Goal: Information Seeking & Learning: Learn about a topic

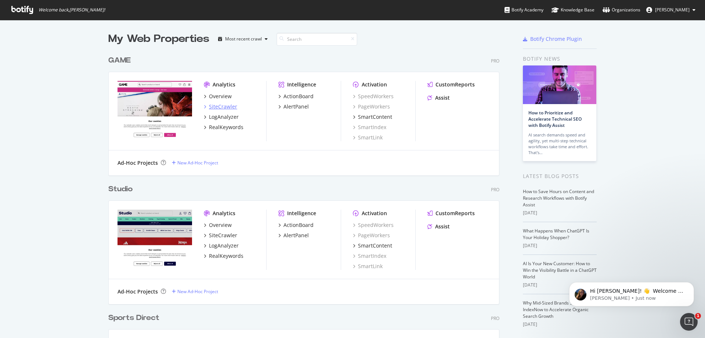
click at [220, 104] on div "SiteCrawler" at bounding box center [223, 106] width 28 height 7
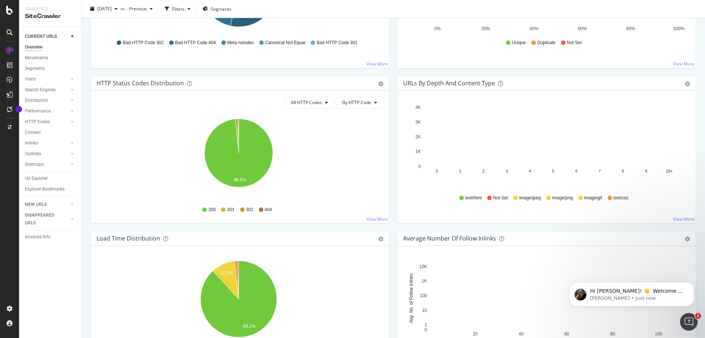
scroll to position [367, 0]
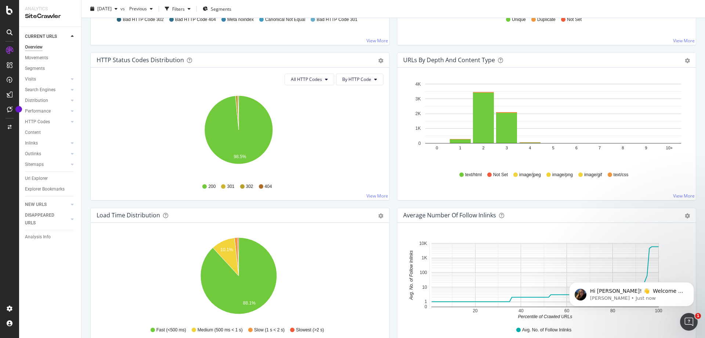
click at [260, 185] on icon at bounding box center [261, 186] width 4 height 4
click at [265, 185] on span "404" at bounding box center [268, 186] width 7 height 6
click at [266, 186] on span "404" at bounding box center [268, 186] width 7 height 6
click at [10, 36] on div at bounding box center [10, 32] width 12 height 12
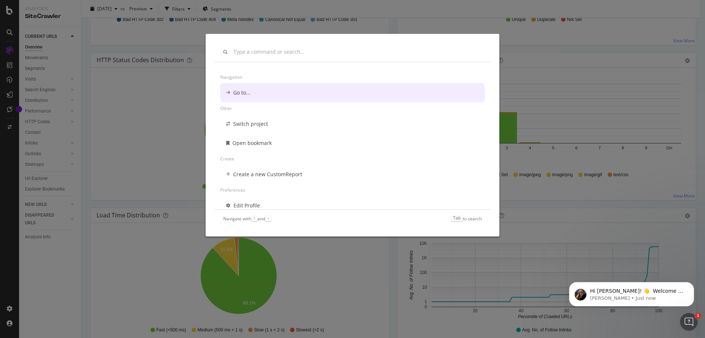
click at [14, 53] on div "Navigation Go to... Other Switch project Open bookmark Create Create a new Cust…" at bounding box center [352, 169] width 705 height 338
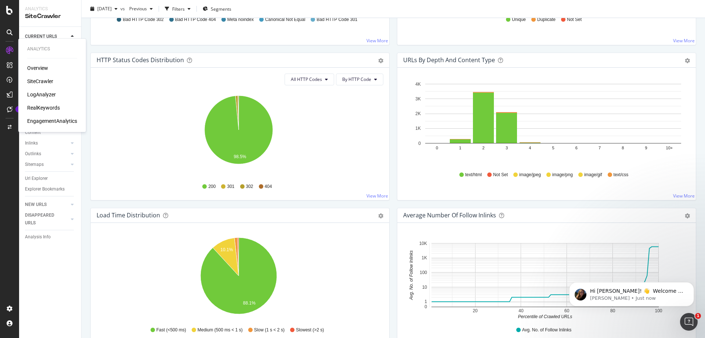
click at [12, 55] on div at bounding box center [10, 50] width 12 height 12
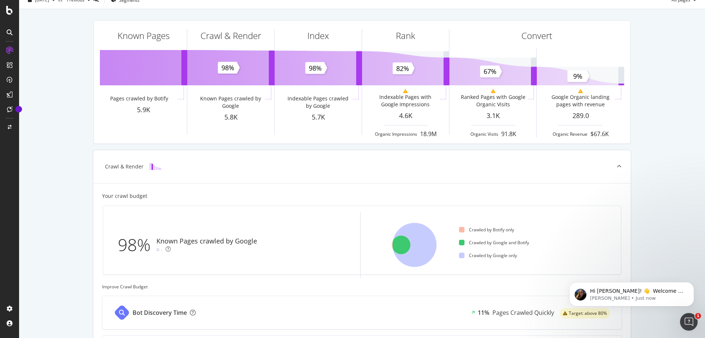
scroll to position [12, 0]
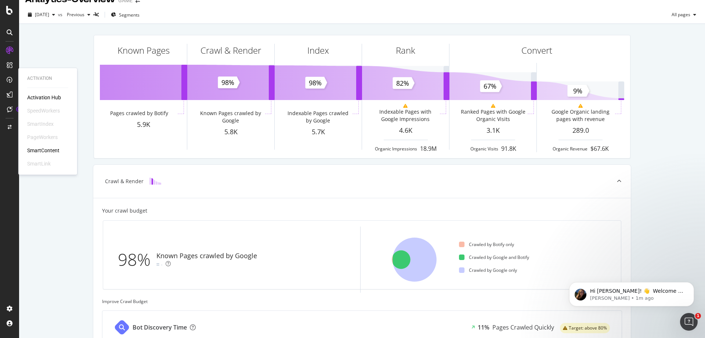
click at [43, 124] on div "SmartIndex" at bounding box center [40, 123] width 26 height 7
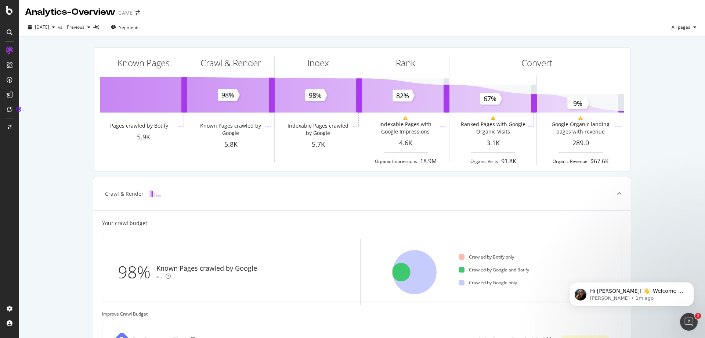
click at [15, 29] on div at bounding box center [10, 32] width 18 height 12
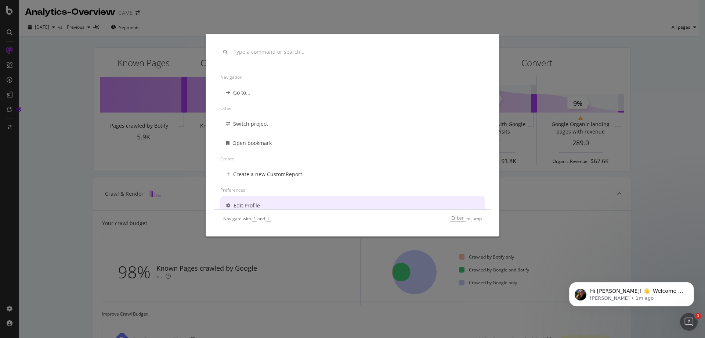
scroll to position [6, 0]
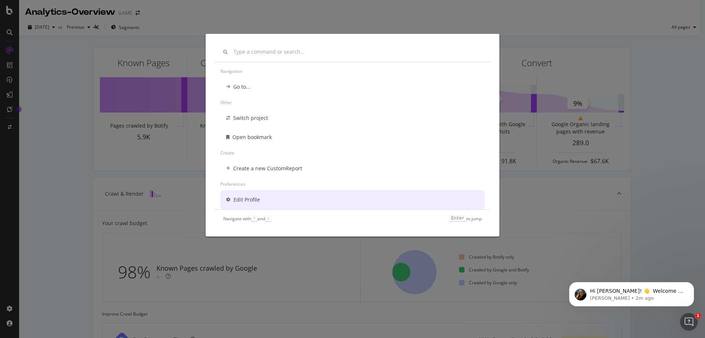
click at [156, 42] on div "Navigation Go to... Other Switch project Open bookmark Create Create a new Cust…" at bounding box center [352, 169] width 705 height 338
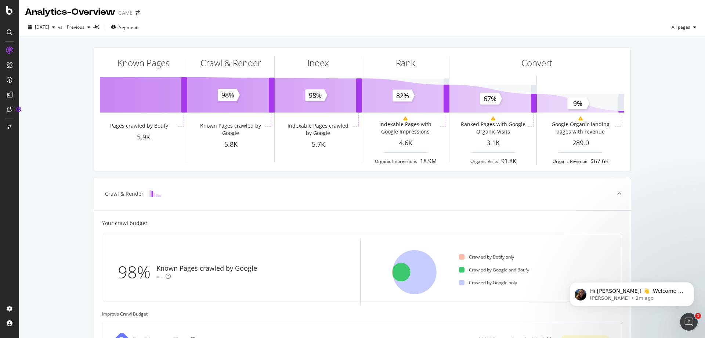
click at [9, 16] on div at bounding box center [9, 169] width 19 height 338
click at [10, 12] on icon at bounding box center [9, 10] width 7 height 9
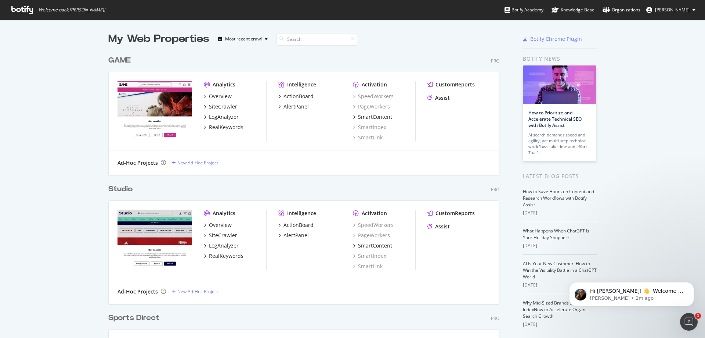
scroll to position [332, 694]
click at [217, 109] on div "SiteCrawler" at bounding box center [223, 106] width 28 height 7
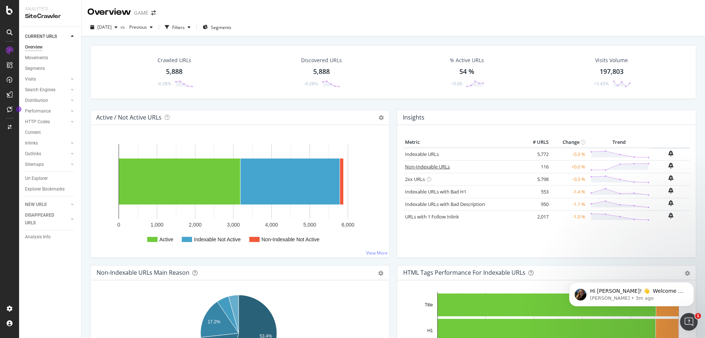
click at [413, 166] on link "Non-Indexable URLs" at bounding box center [427, 166] width 45 height 7
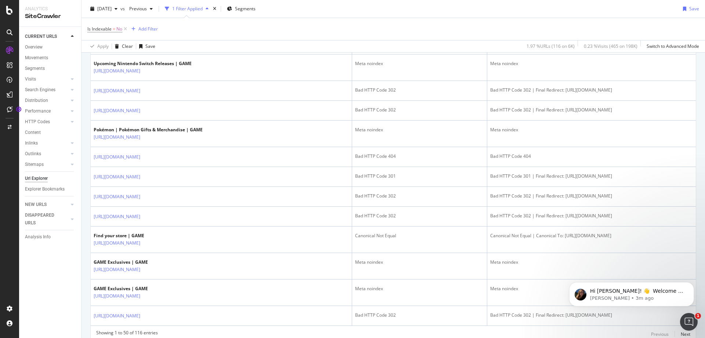
scroll to position [1096, 0]
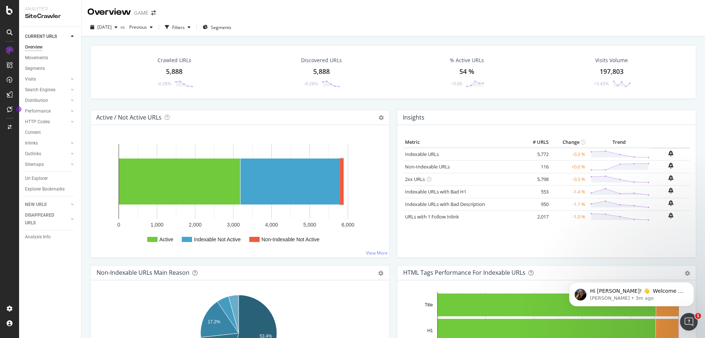
click at [253, 241] on rect "A chart." at bounding box center [254, 239] width 10 height 5
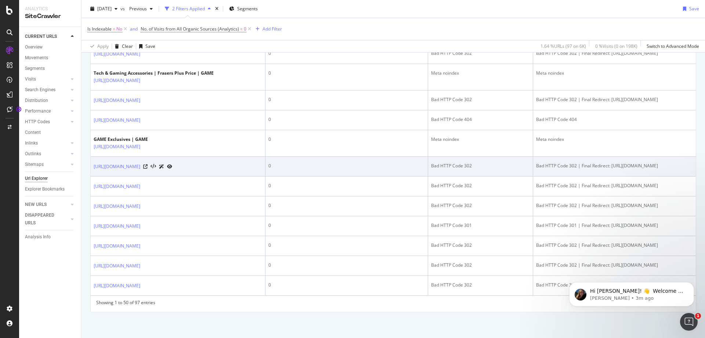
scroll to position [1188, 0]
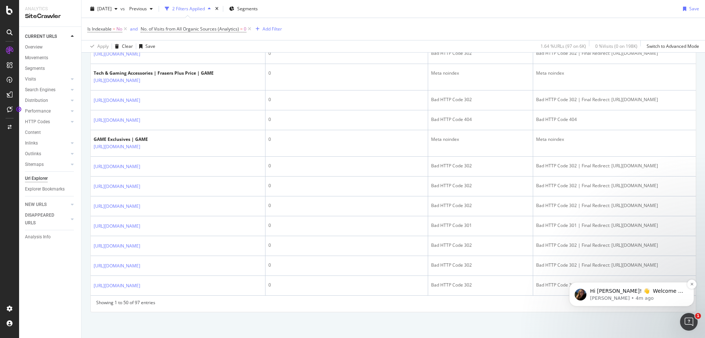
click at [581, 298] on img "message notification from Laura, 4m ago. Hi Ibrahim! 👋 Welcome to Botify chat s…" at bounding box center [581, 294] width 12 height 12
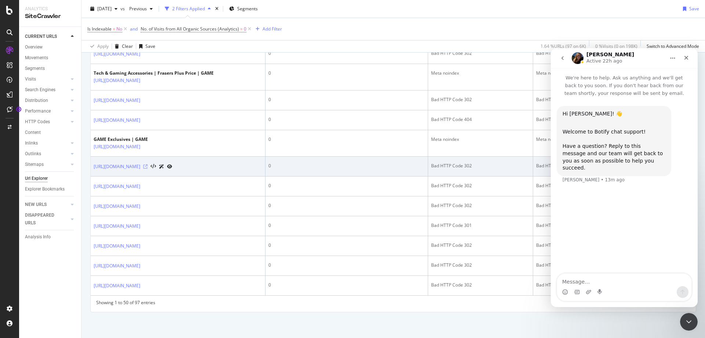
click at [148, 164] on icon at bounding box center [145, 166] width 4 height 4
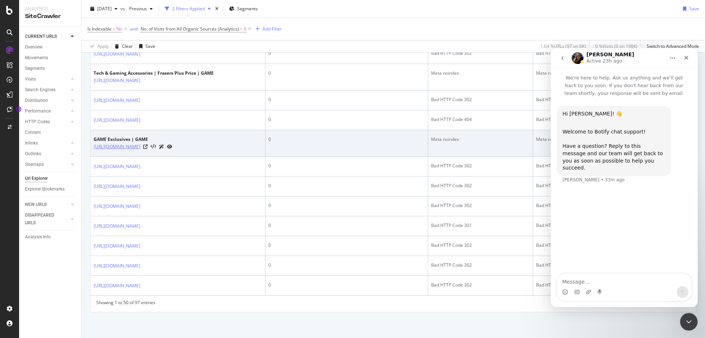
click at [140, 143] on link "[URL][DOMAIN_NAME]" at bounding box center [117, 146] width 47 height 7
